Goal: Task Accomplishment & Management: Use online tool/utility

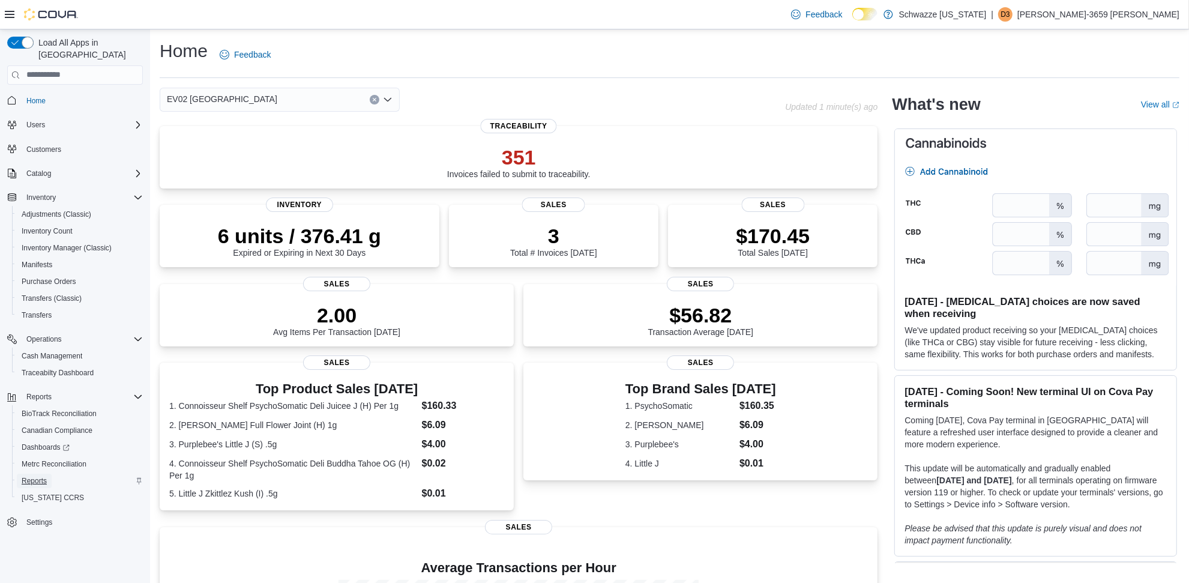
click at [36, 476] on span "Reports" at bounding box center [34, 481] width 25 height 10
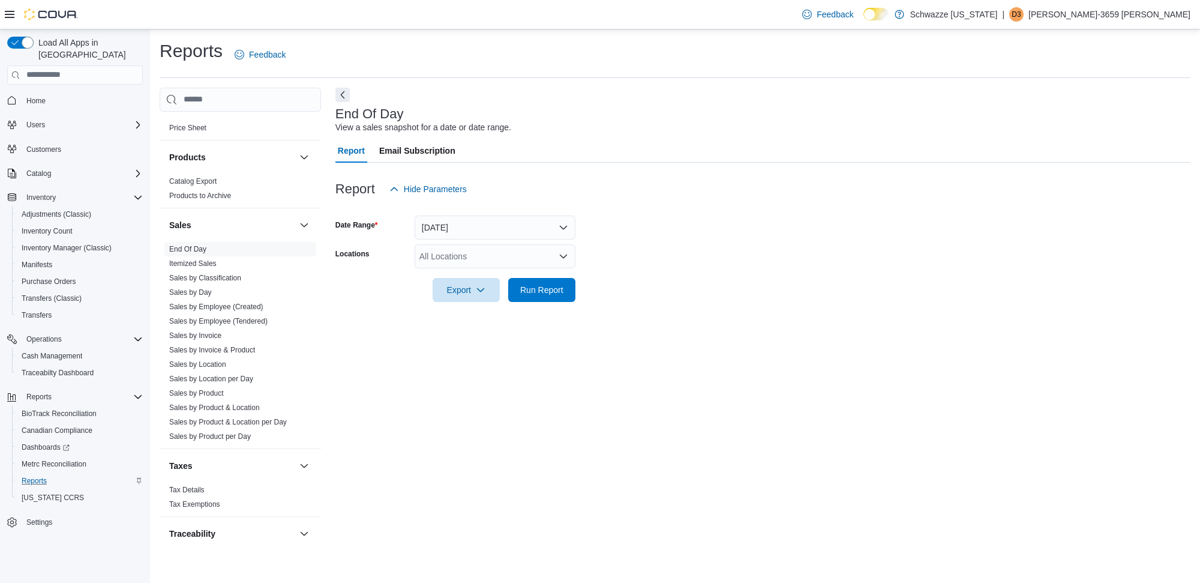
scroll to position [750, 0]
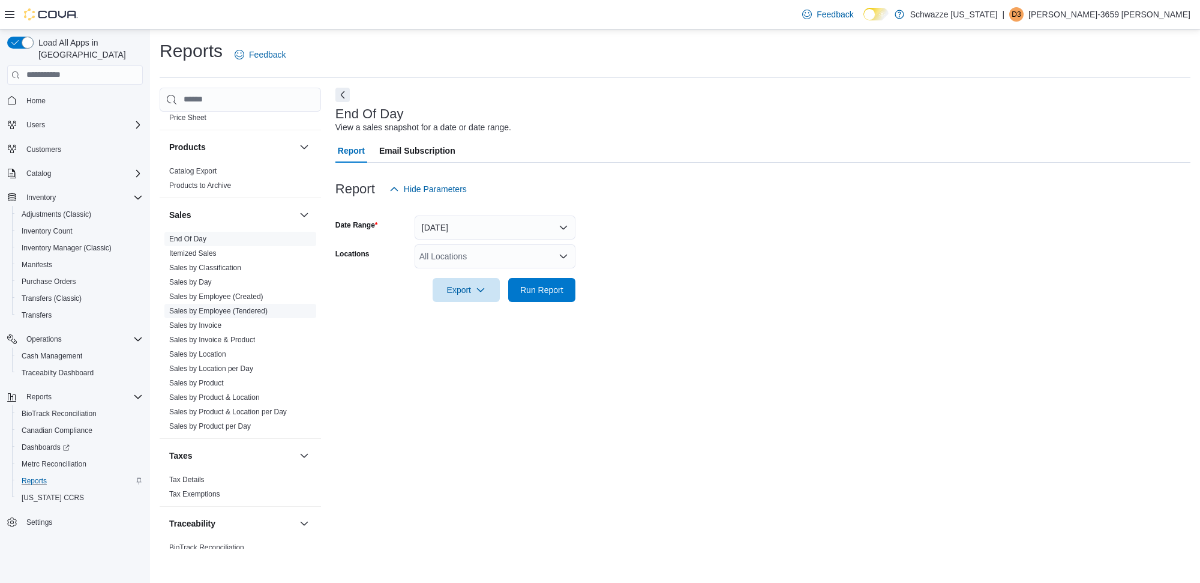
click at [252, 307] on link "Sales by Employee (Tendered)" at bounding box center [218, 311] width 98 height 8
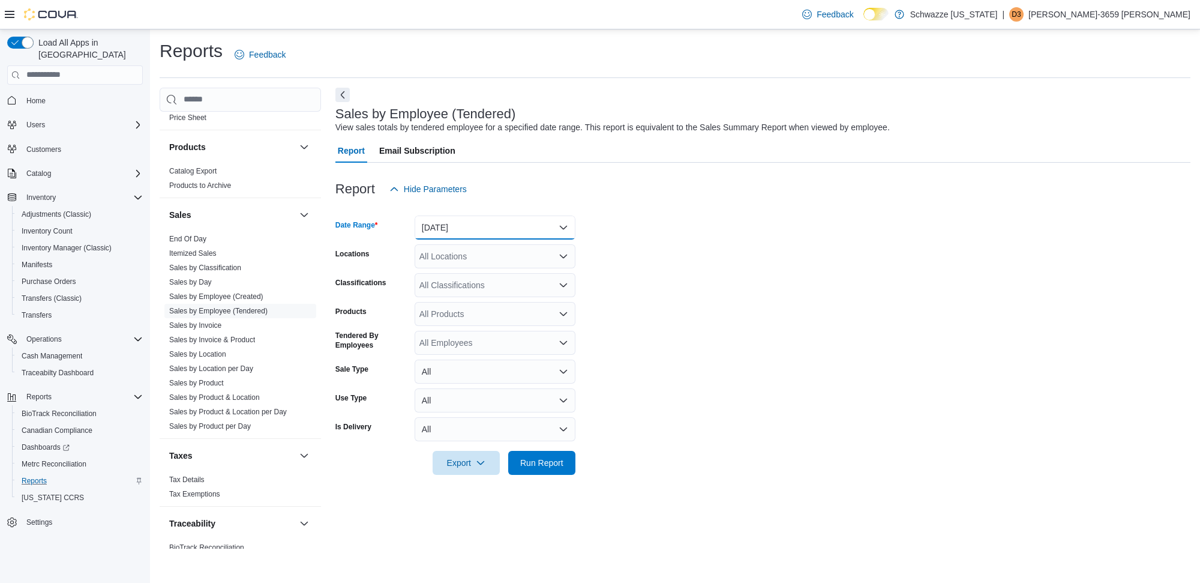
click at [514, 227] on button "[DATE]" at bounding box center [495, 227] width 161 height 24
click at [484, 235] on button "[DATE]" at bounding box center [495, 227] width 161 height 24
click at [471, 231] on button "[DATE]" at bounding box center [495, 227] width 161 height 24
click at [455, 247] on span "Custom Date" at bounding box center [502, 251] width 137 height 14
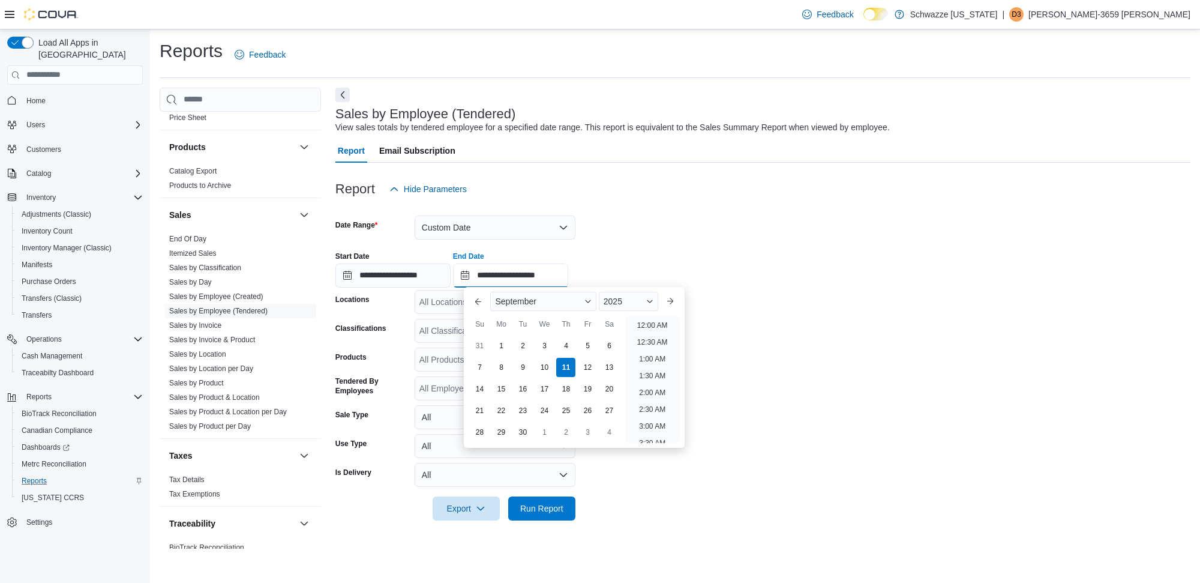
click at [511, 277] on input "**********" at bounding box center [510, 275] width 115 height 24
click at [569, 350] on div "4" at bounding box center [566, 345] width 21 height 21
type input "**********"
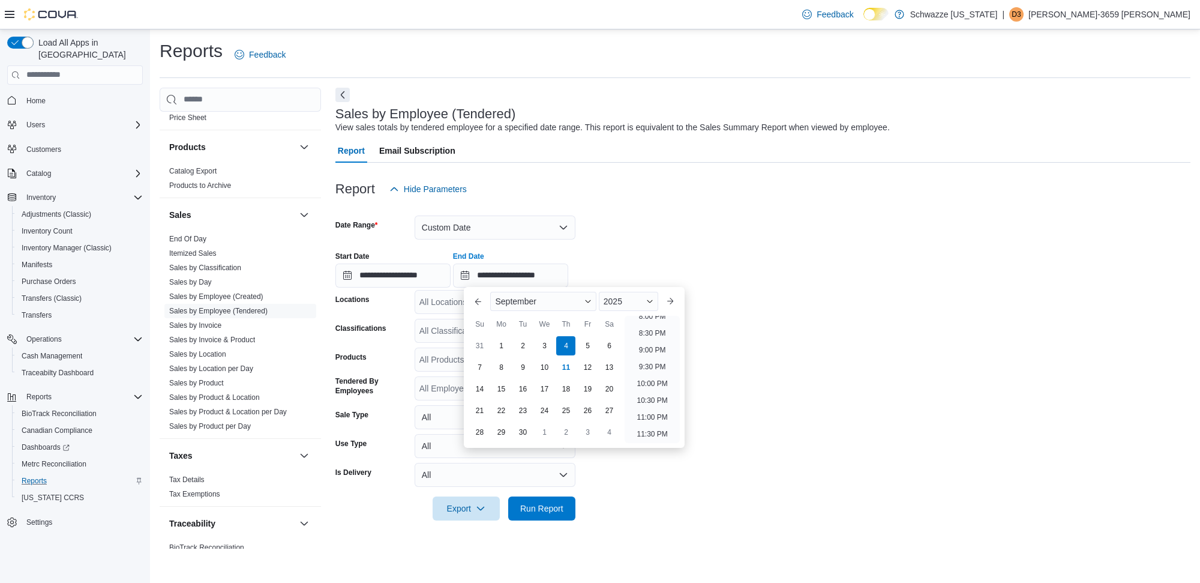
click at [443, 305] on div "All Locations" at bounding box center [495, 302] width 161 height 24
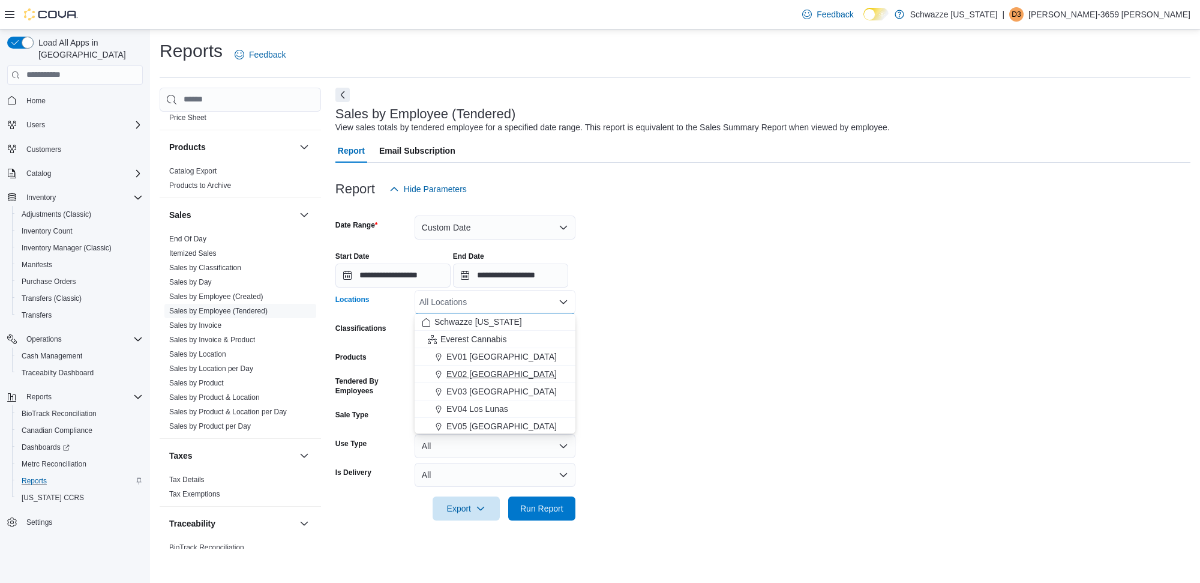
click at [500, 366] on button "EV02 [GEOGRAPHIC_DATA]" at bounding box center [495, 373] width 161 height 17
click at [560, 509] on span "Run Report" at bounding box center [541, 508] width 43 height 12
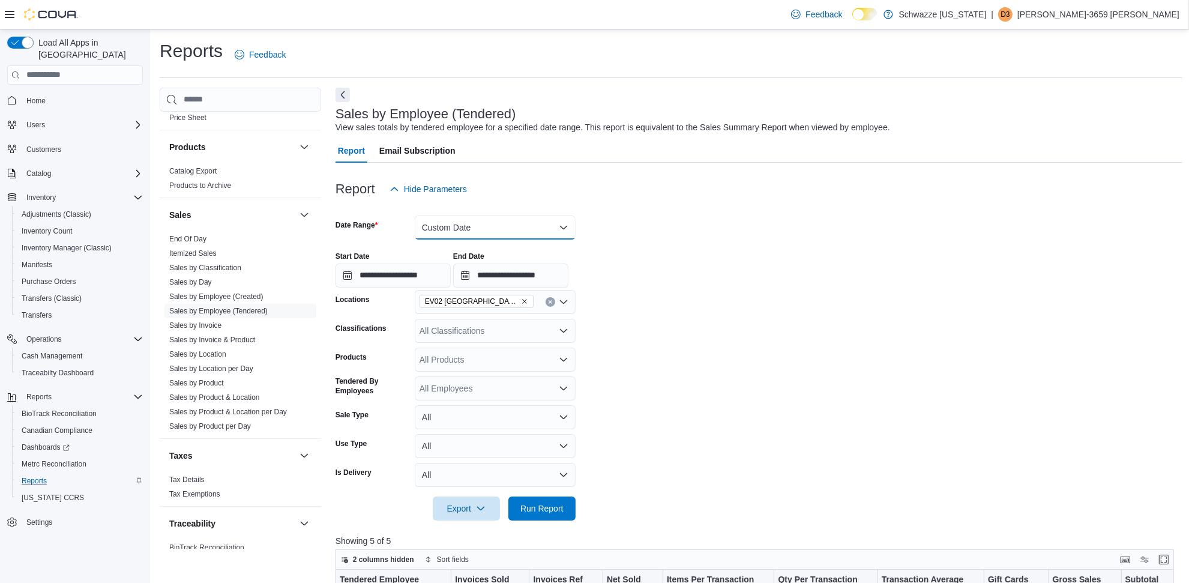
click at [463, 232] on button "Custom Date" at bounding box center [495, 227] width 161 height 24
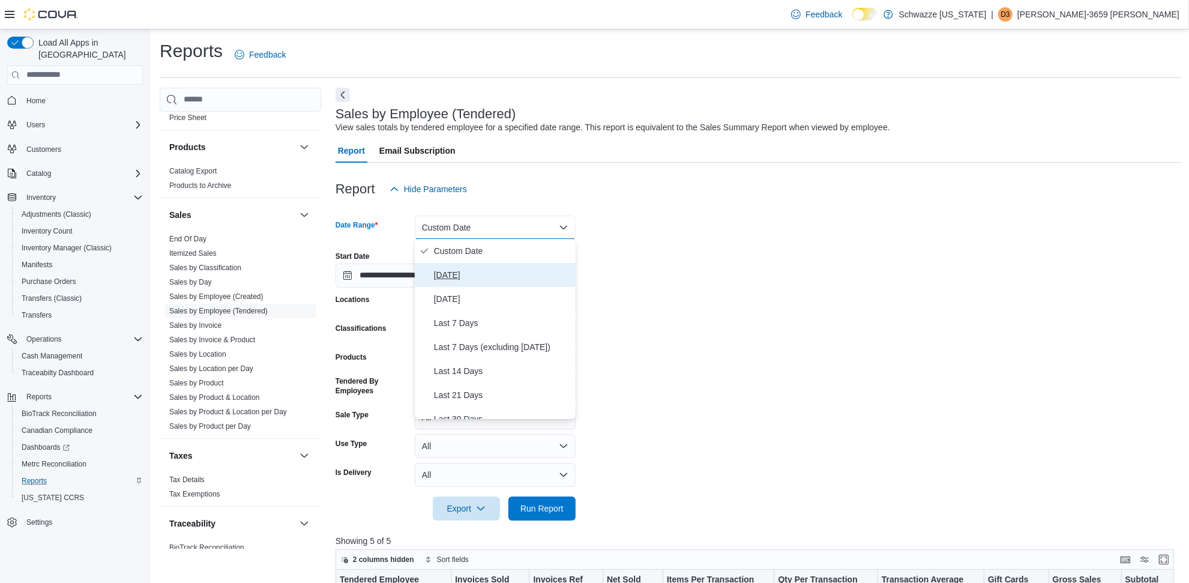
click at [463, 271] on span "[DATE]" at bounding box center [502, 275] width 137 height 14
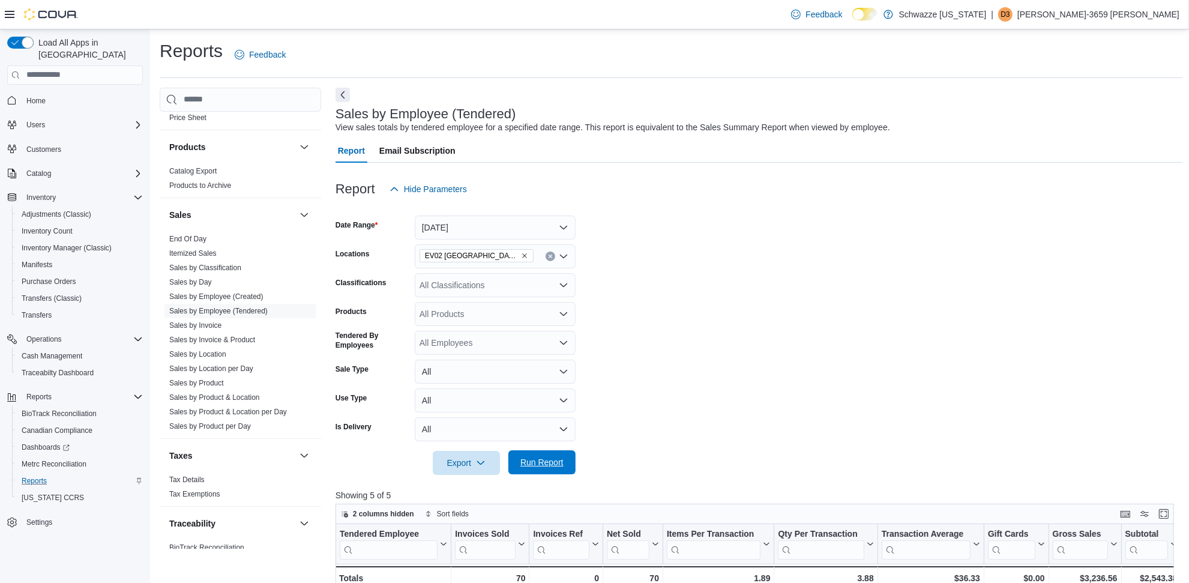
click at [562, 463] on span "Run Report" at bounding box center [541, 462] width 43 height 12
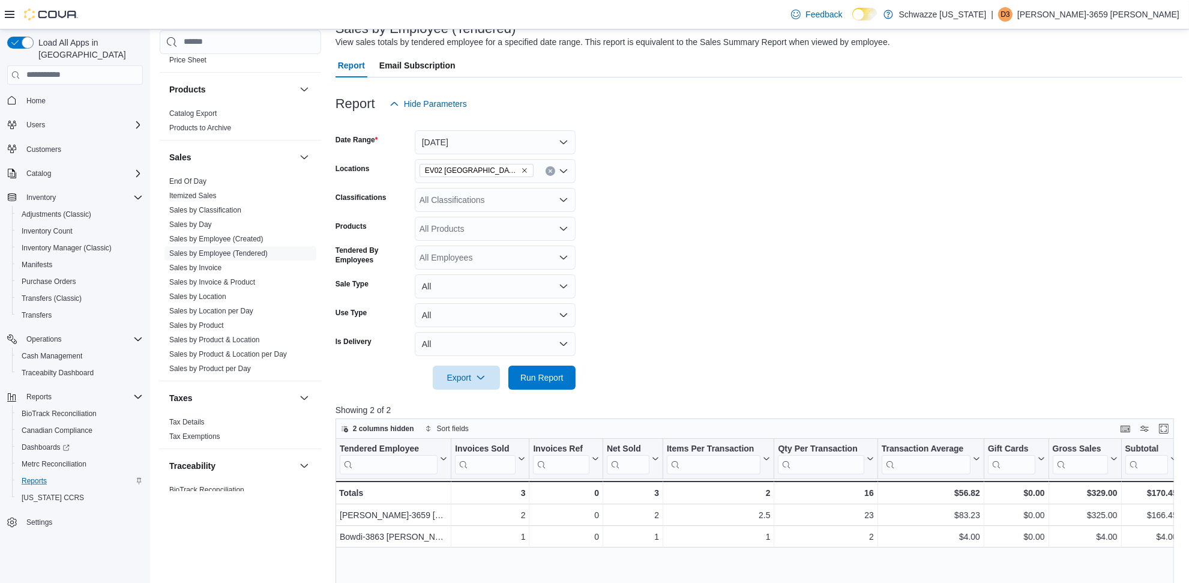
scroll to position [150, 0]
